Goal: Task Accomplishment & Management: Use online tool/utility

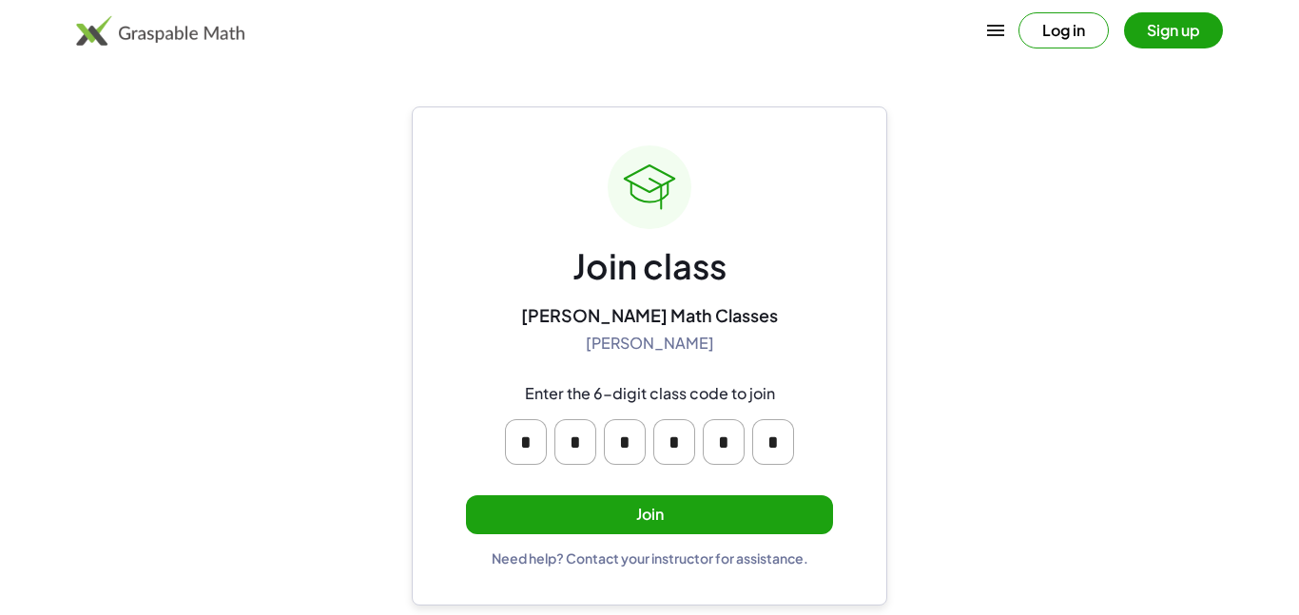
click at [760, 505] on button "Join" at bounding box center [649, 514] width 367 height 39
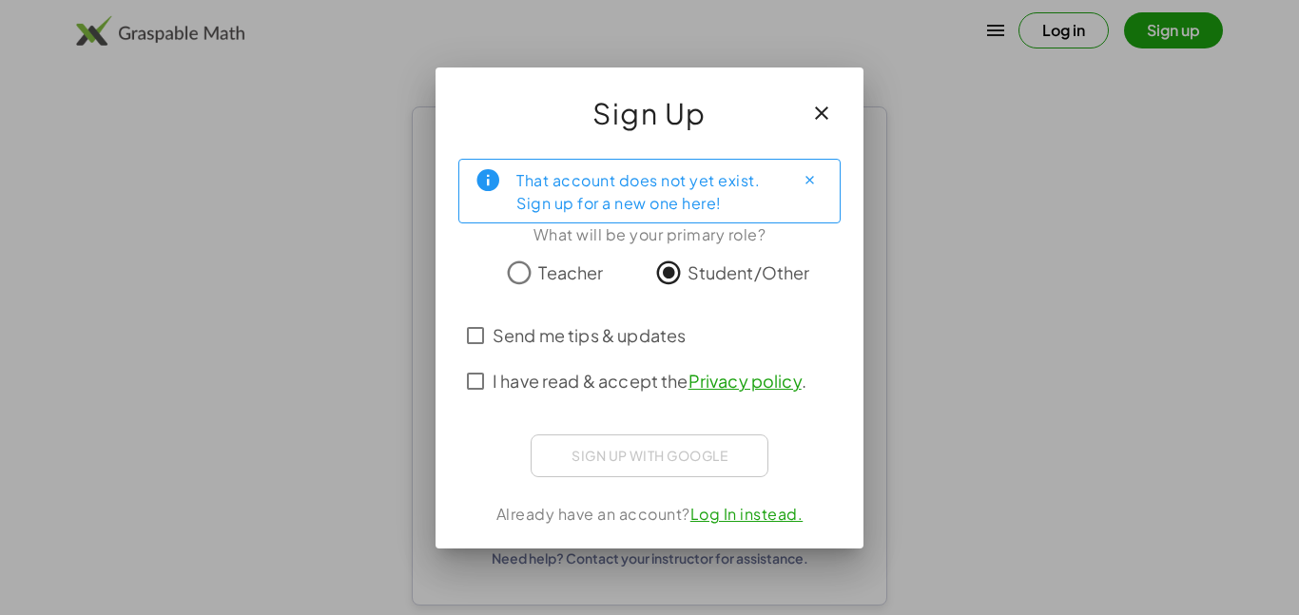
click at [494, 336] on span "Send me tips & updates" at bounding box center [588, 335] width 193 height 26
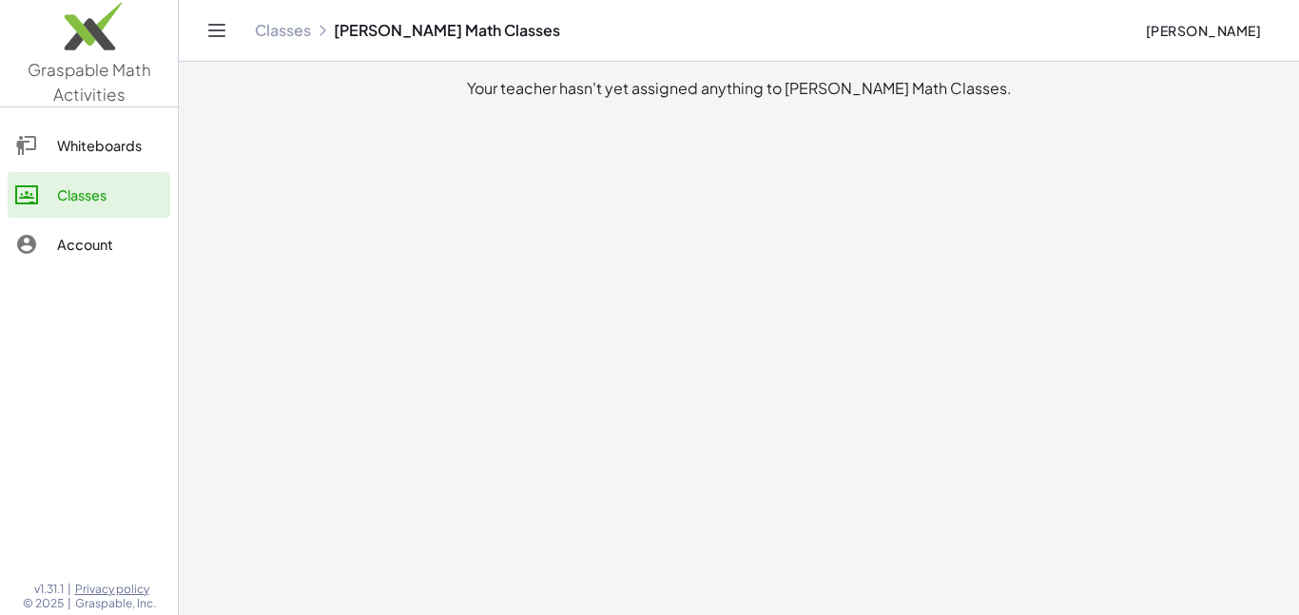
click at [119, 155] on div "Whiteboards" at bounding box center [110, 145] width 106 height 23
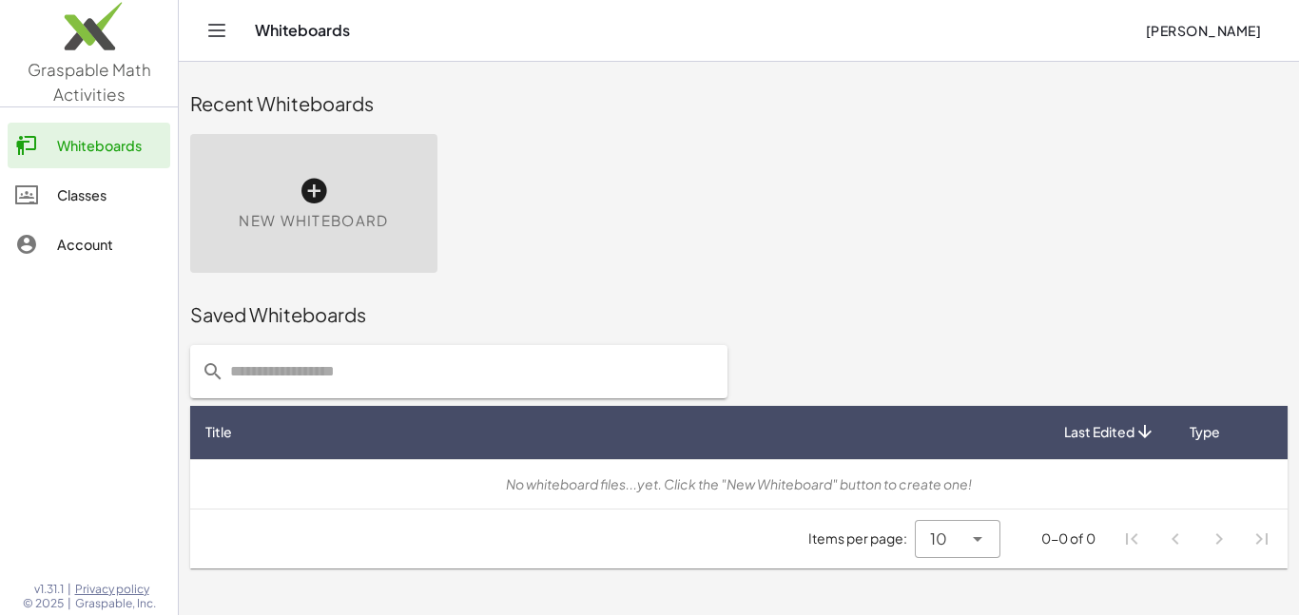
click at [128, 182] on link "Classes" at bounding box center [89, 195] width 163 height 46
